Goal: Task Accomplishment & Management: Manage account settings

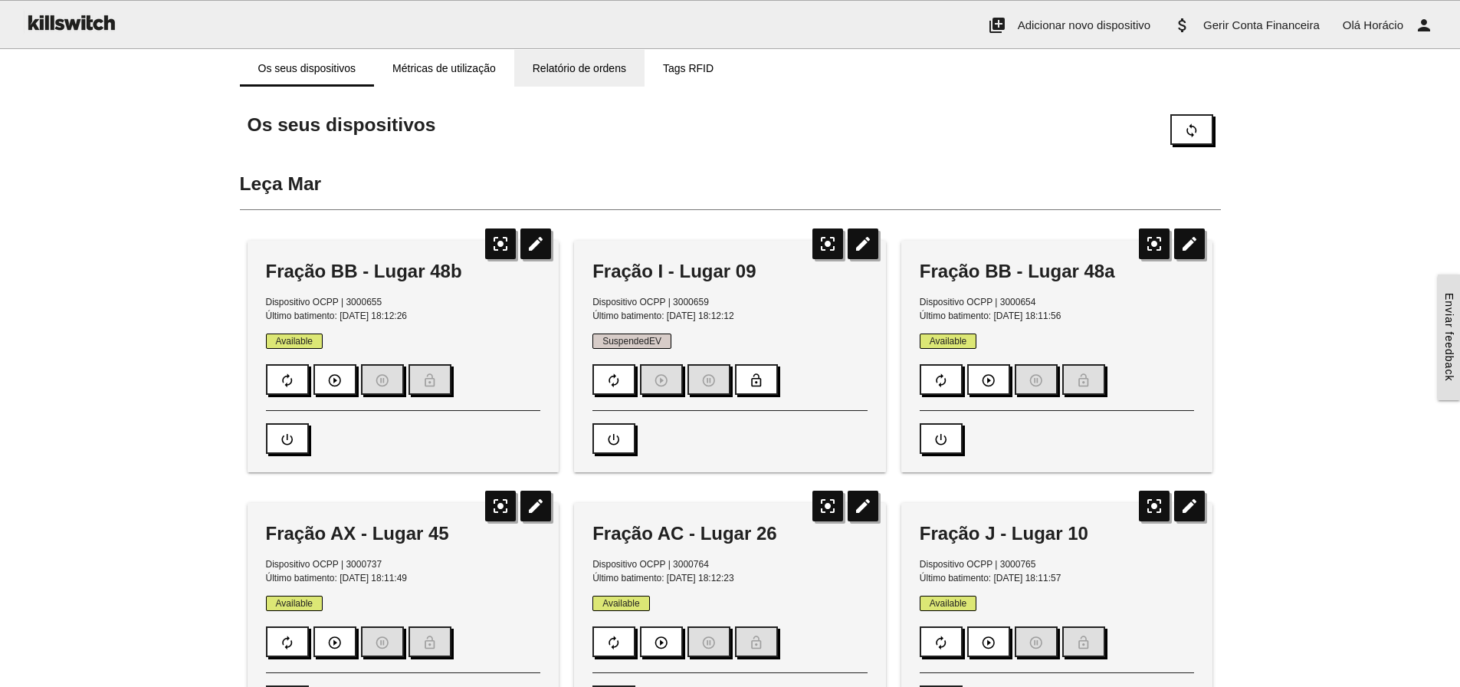
click at [567, 71] on link "Relatório de ordens" at bounding box center [579, 68] width 130 height 37
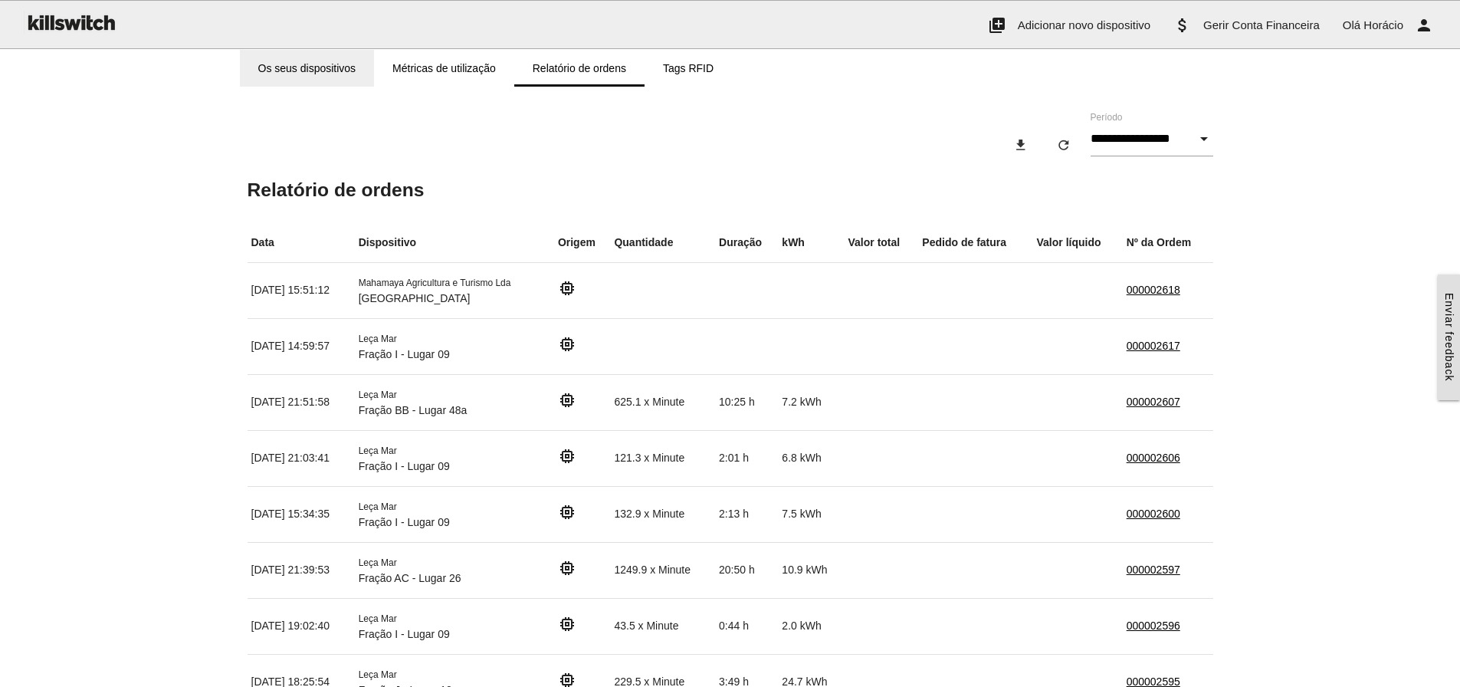
click at [311, 68] on link "Os seus dispositivos" at bounding box center [307, 68] width 135 height 37
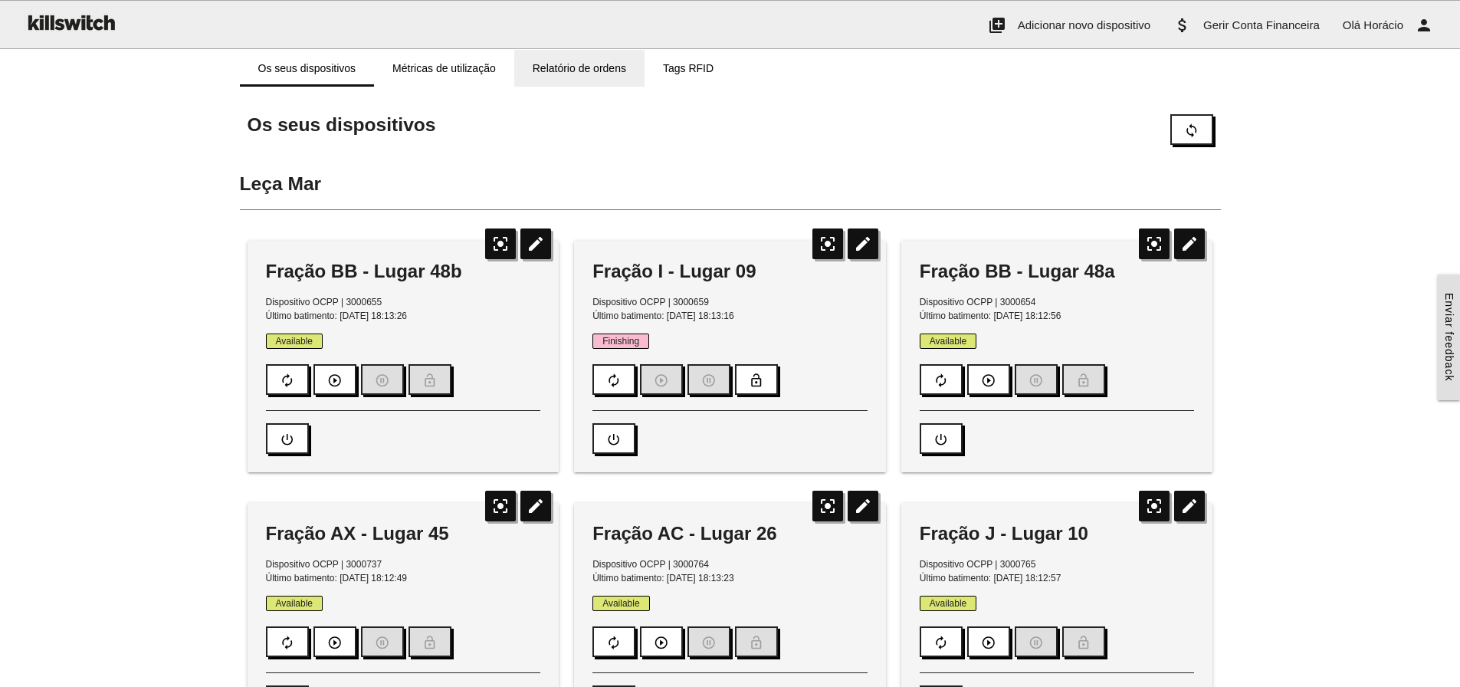
click at [570, 69] on link "Relatório de ordens" at bounding box center [579, 68] width 130 height 37
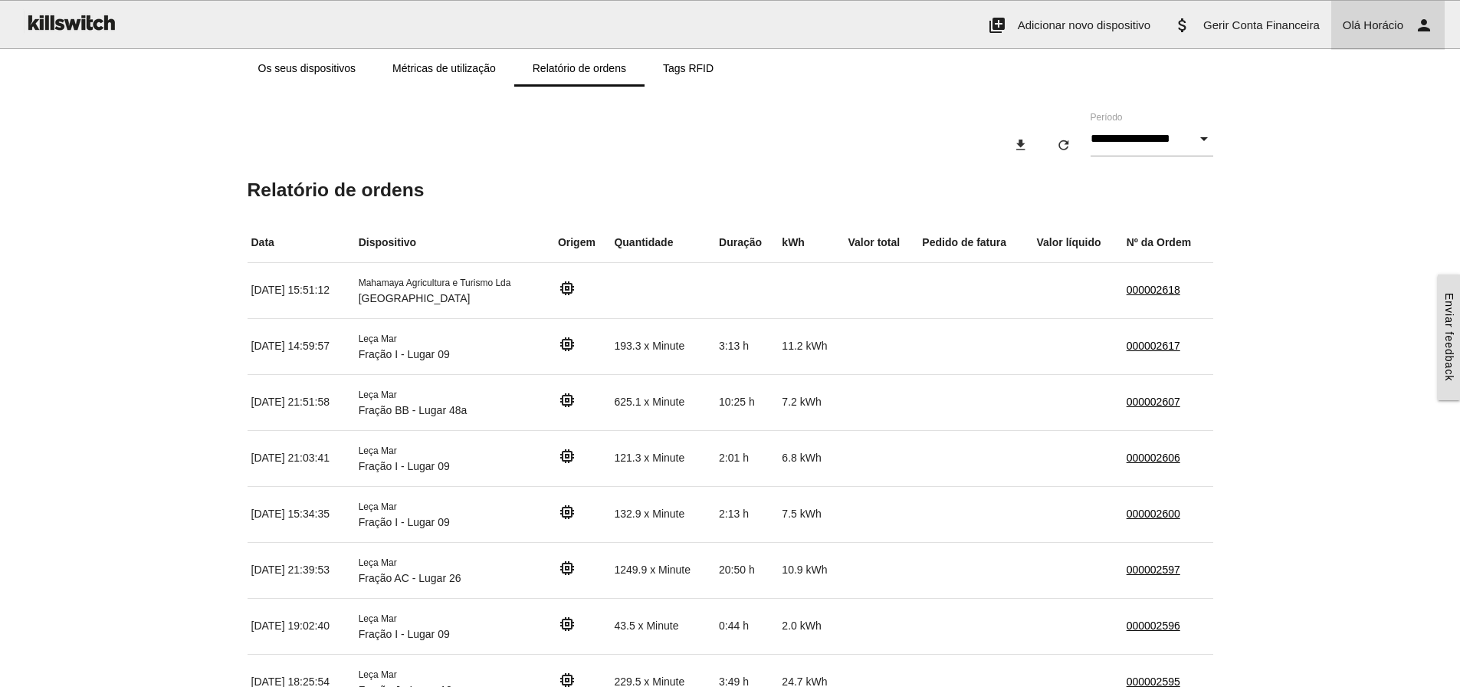
click at [1381, 22] on span "Horácio" at bounding box center [1384, 24] width 40 height 13
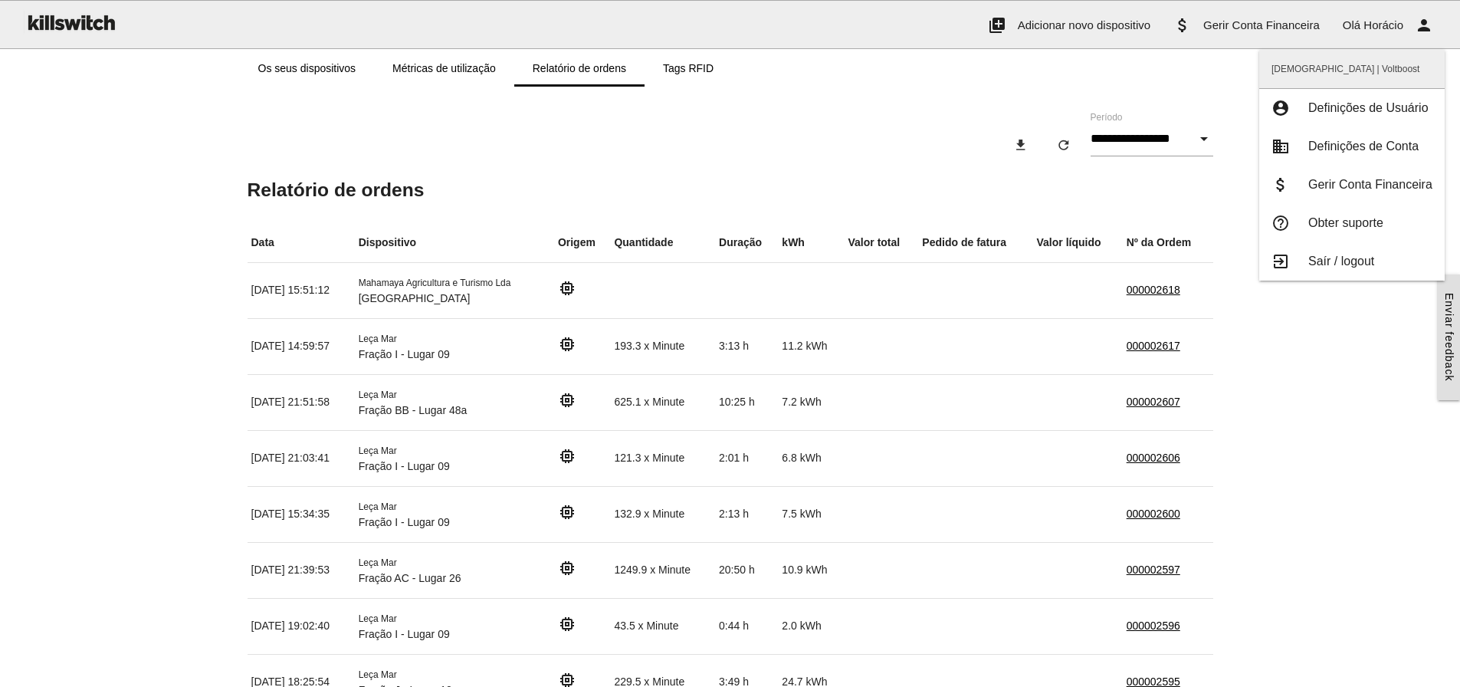
drag, startPoint x: 1324, startPoint y: 264, endPoint x: 1305, endPoint y: 258, distance: 19.2
click at [1324, 264] on span "Saír / logout" at bounding box center [1341, 260] width 66 height 13
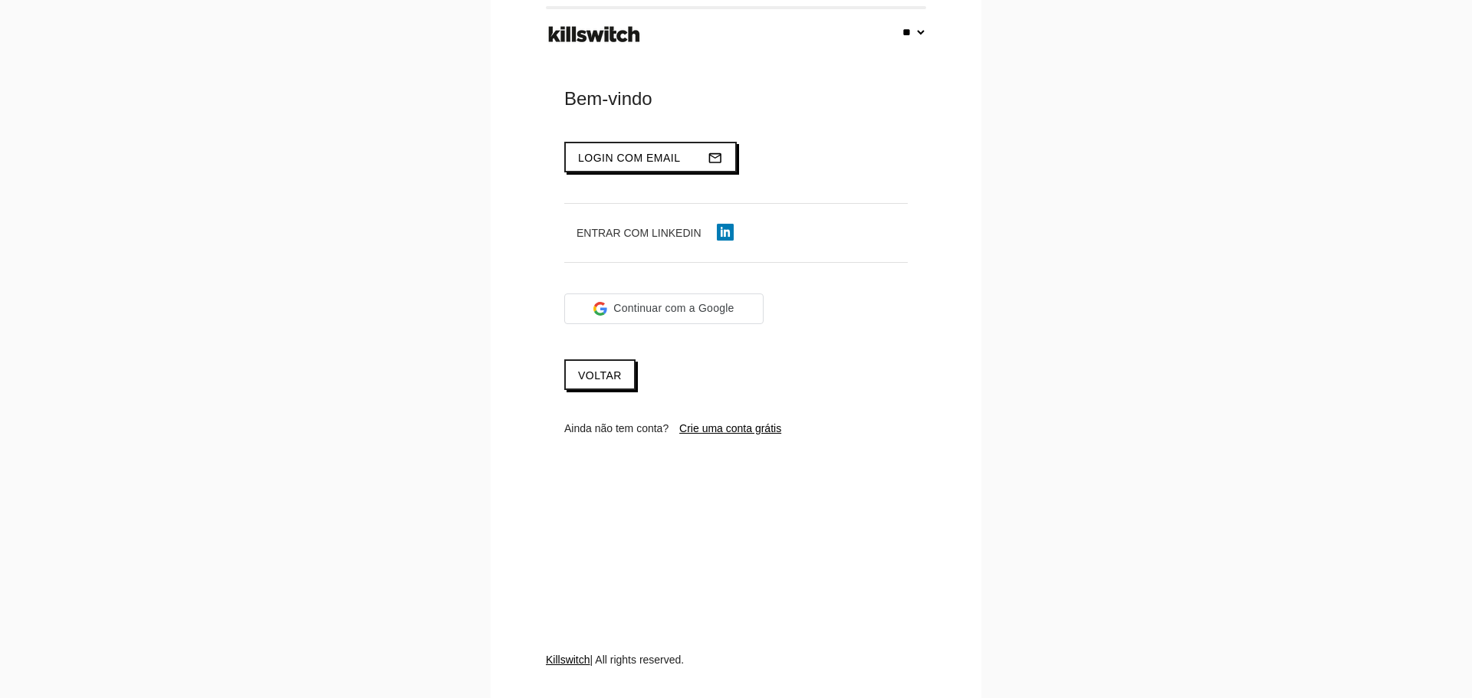
select select "**"
